Goal: Learn about a topic

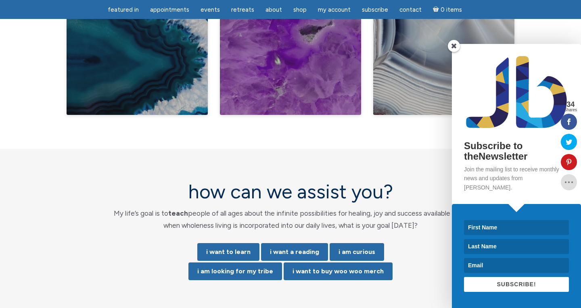
scroll to position [1539, 0]
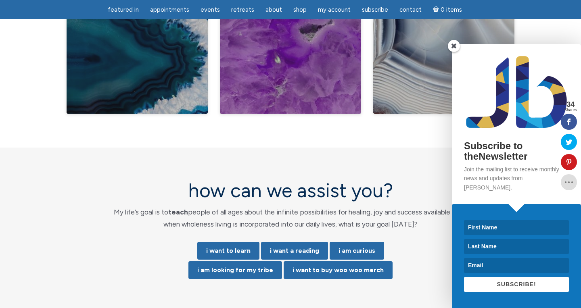
click at [455, 52] on span at bounding box center [454, 46] width 12 height 12
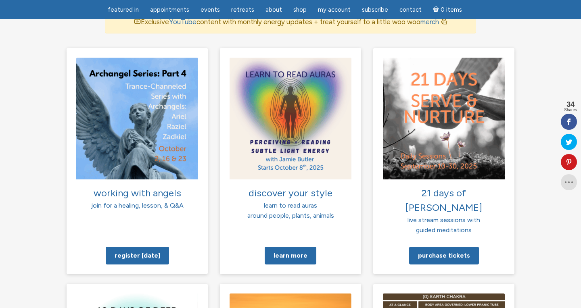
scroll to position [582, 0]
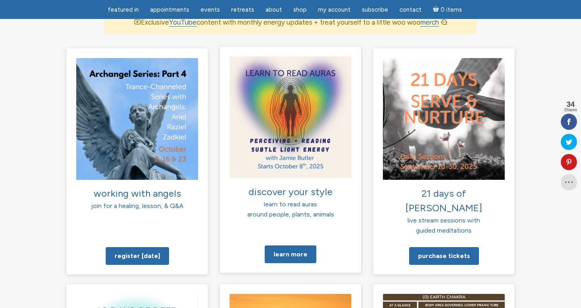
click at [284, 89] on img at bounding box center [291, 117] width 122 height 122
click at [290, 245] on link "Learn more" at bounding box center [291, 254] width 52 height 18
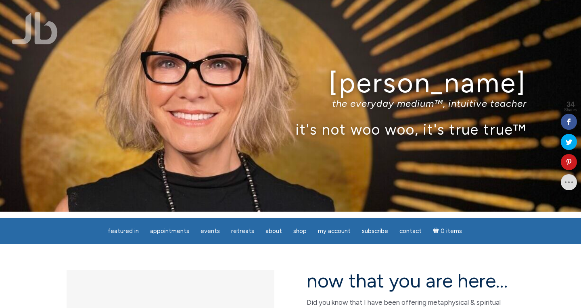
scroll to position [0, 0]
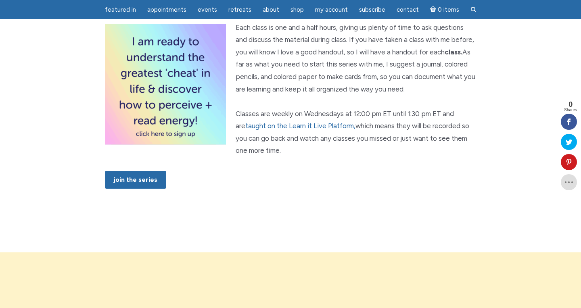
scroll to position [501, 0]
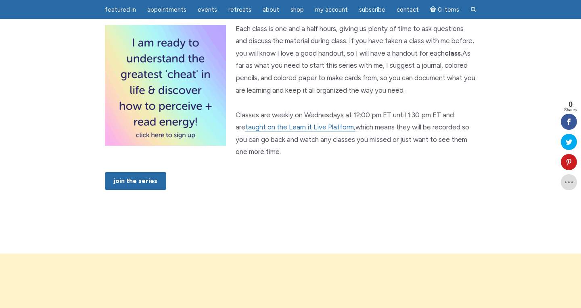
click at [163, 146] on img "main" at bounding box center [165, 85] width 121 height 121
click at [134, 190] on link "JOIN THE SERIES" at bounding box center [135, 181] width 61 height 18
